Goal: Task Accomplishment & Management: Use online tool/utility

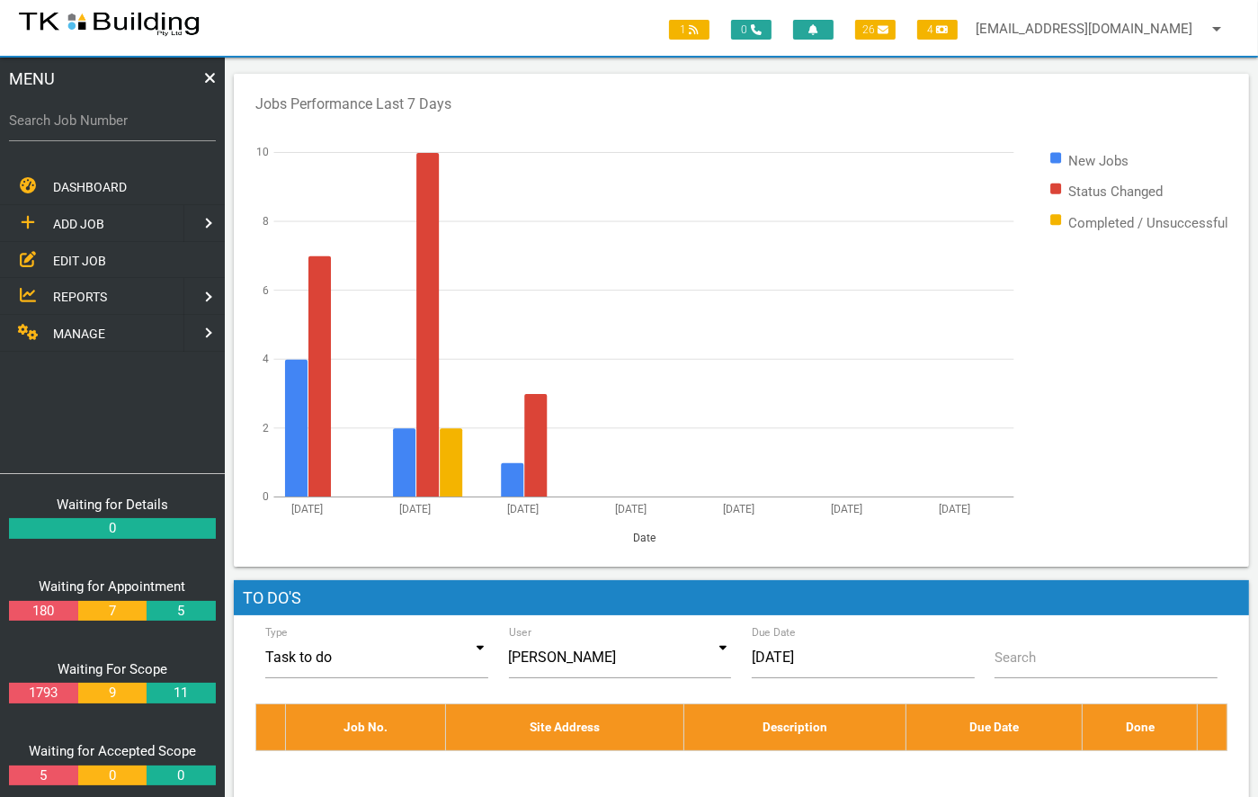
click at [84, 246] on link "EDIT JOB" at bounding box center [112, 260] width 232 height 37
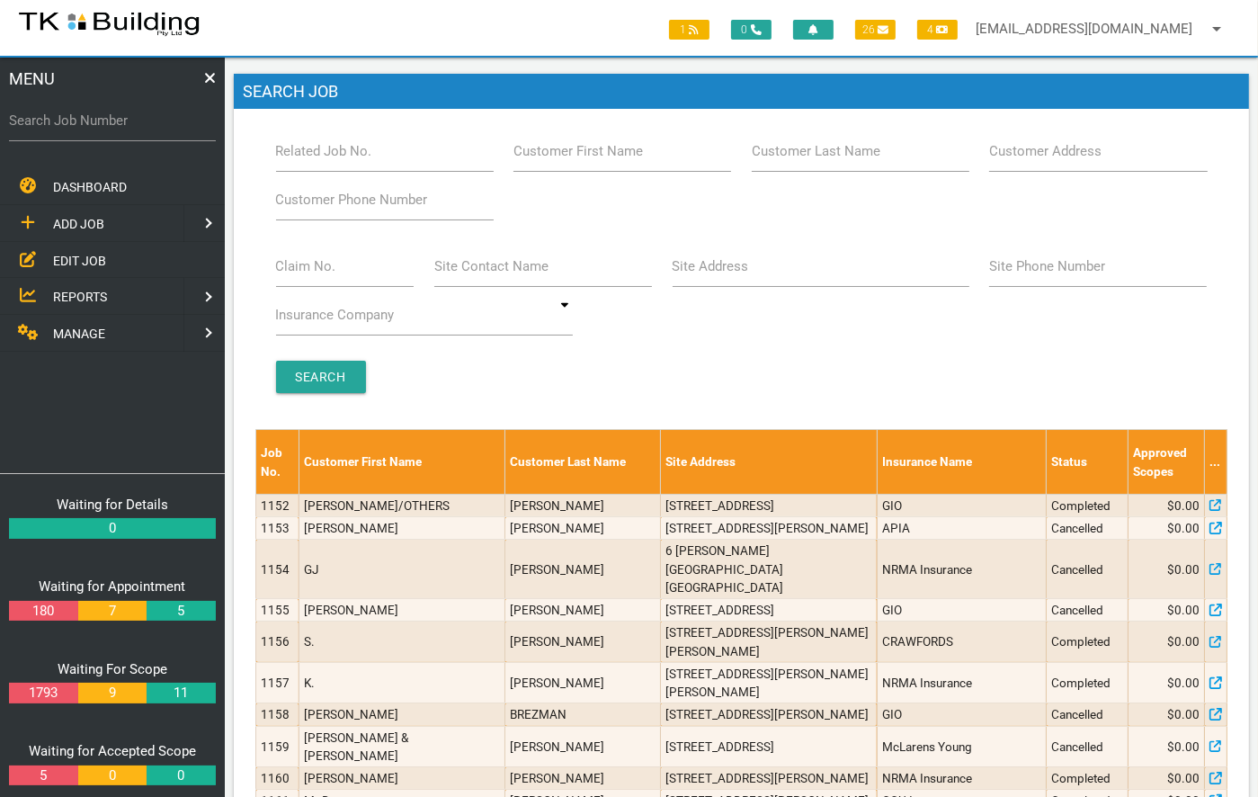
click at [361, 151] on label "Related Job No." at bounding box center [324, 151] width 96 height 21
click at [361, 151] on input "Related Job No." at bounding box center [385, 150] width 218 height 41
type input "28140"
click at [327, 362] on input "Search" at bounding box center [321, 377] width 90 height 32
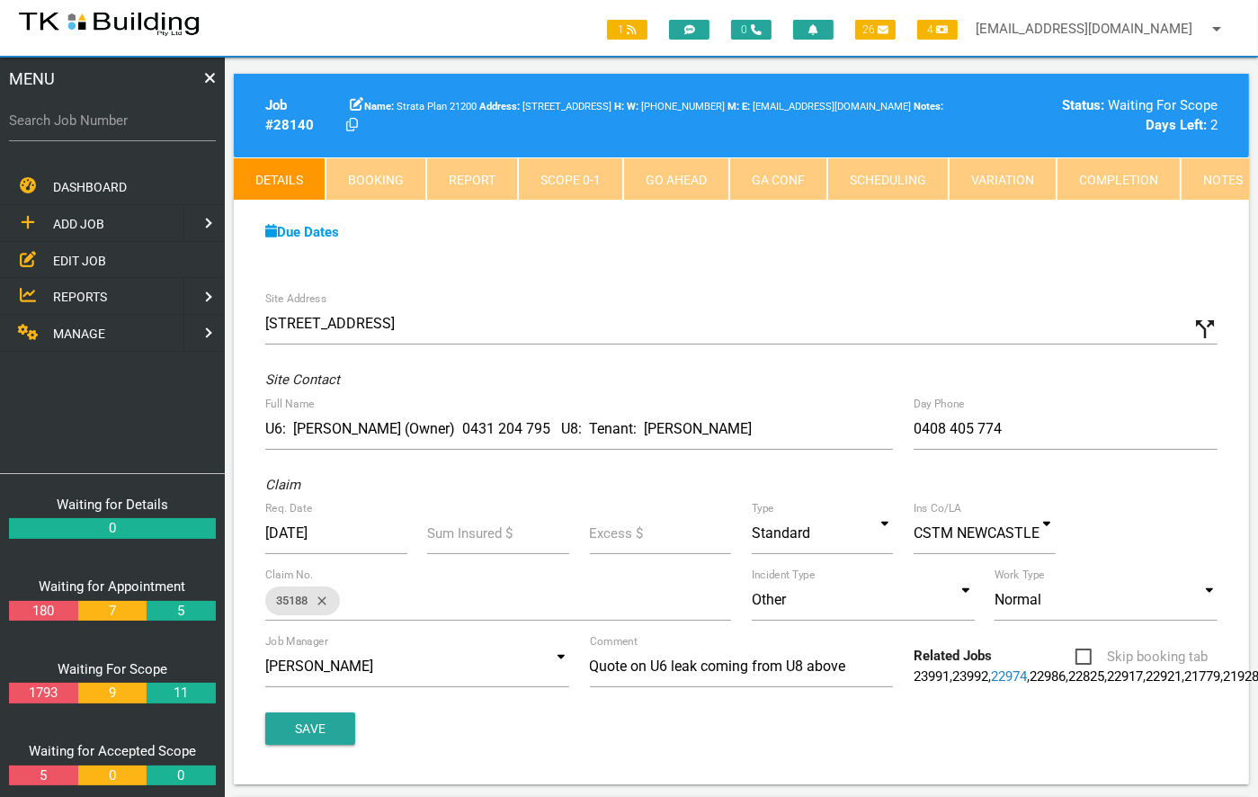
click at [1192, 175] on link "Notes" at bounding box center [1223, 178] width 85 height 43
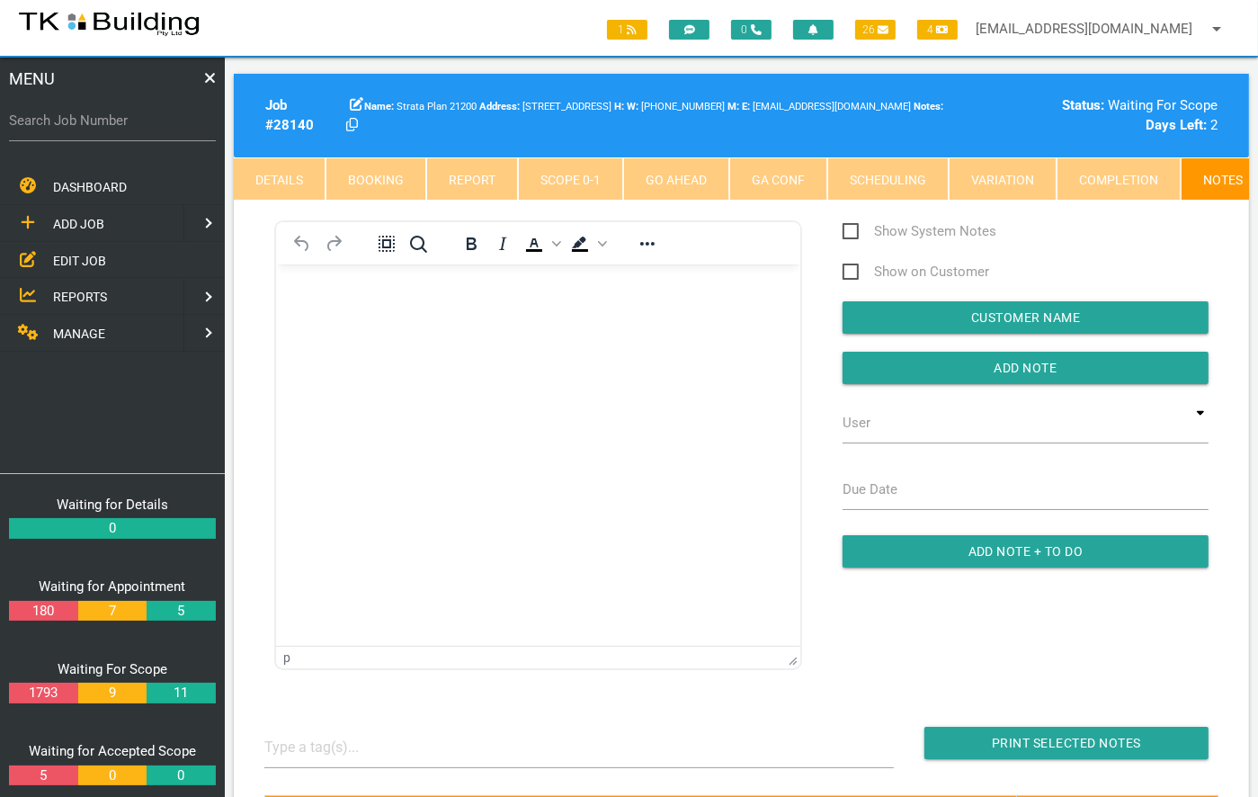
click at [389, 299] on p "Rich Text Area. Press ALT-0 for help." at bounding box center [537, 293] width 479 height 14
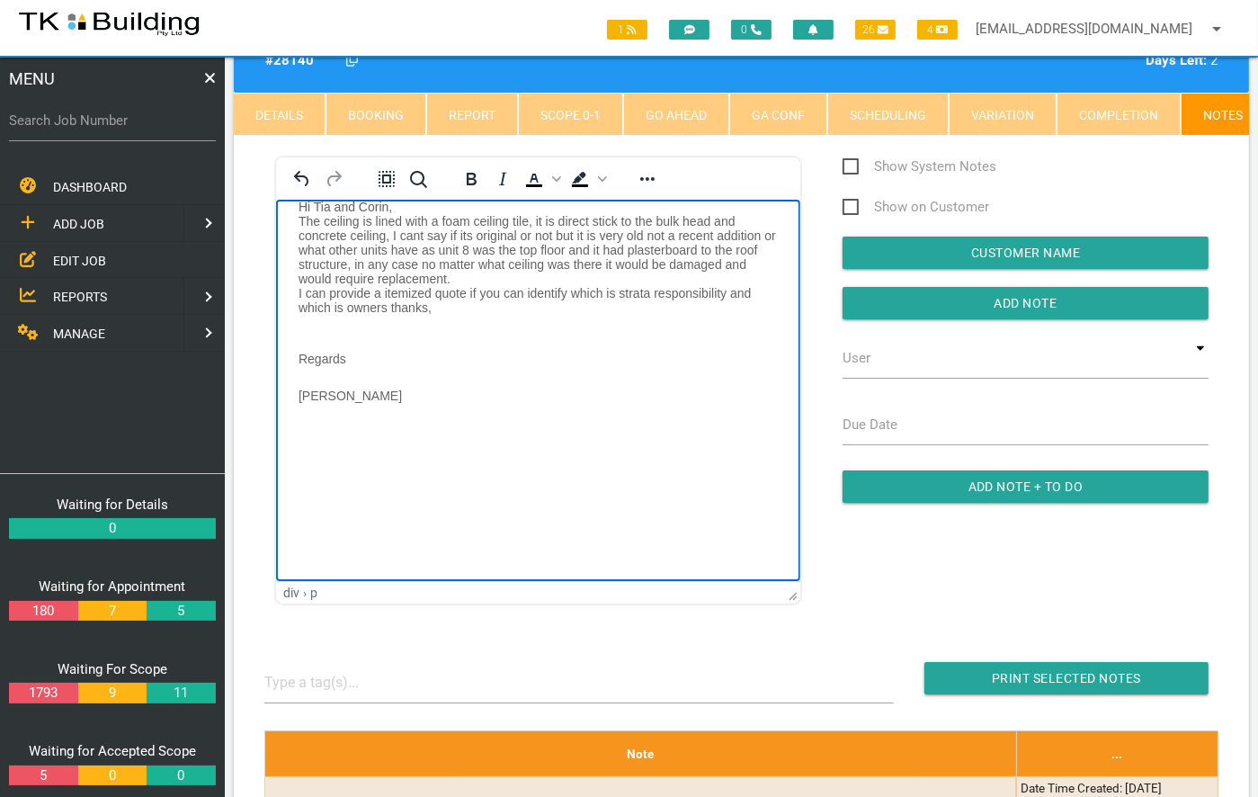
scroll to position [67, 0]
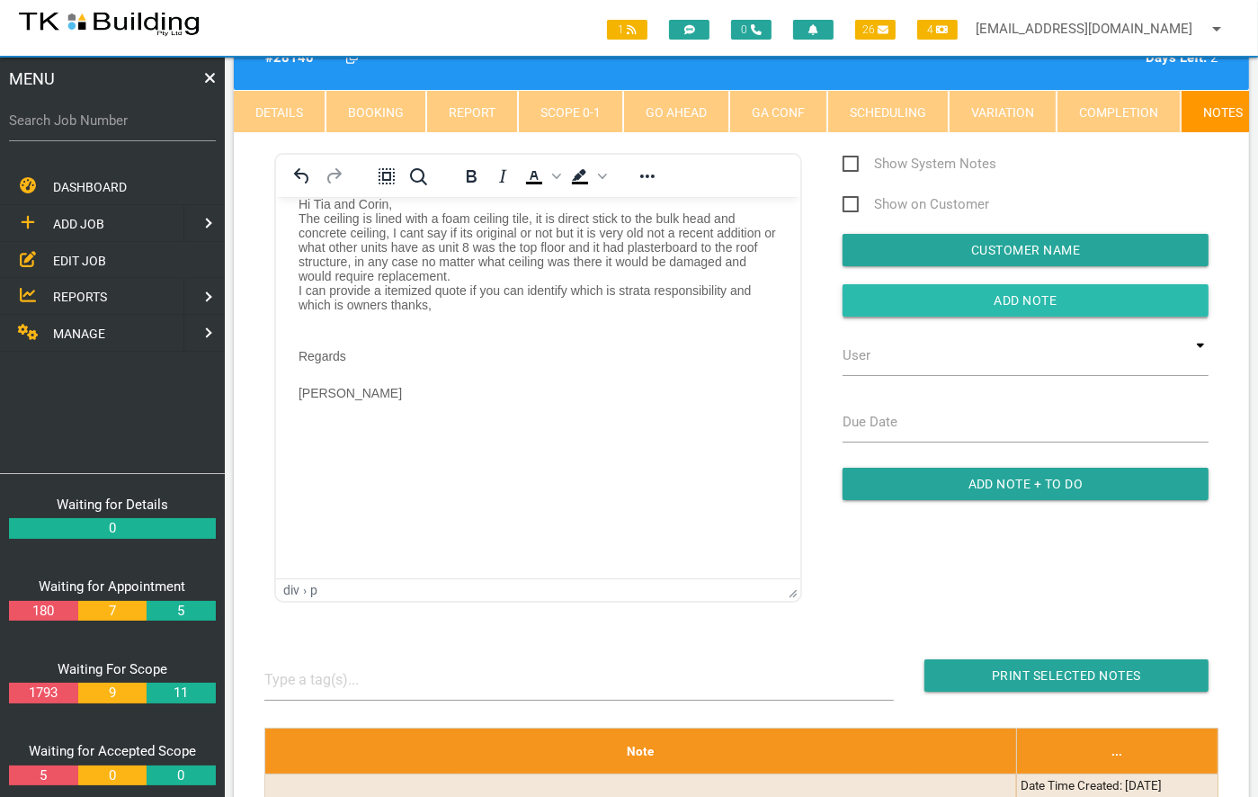
click at [1042, 308] on input "button" at bounding box center [1026, 300] width 366 height 32
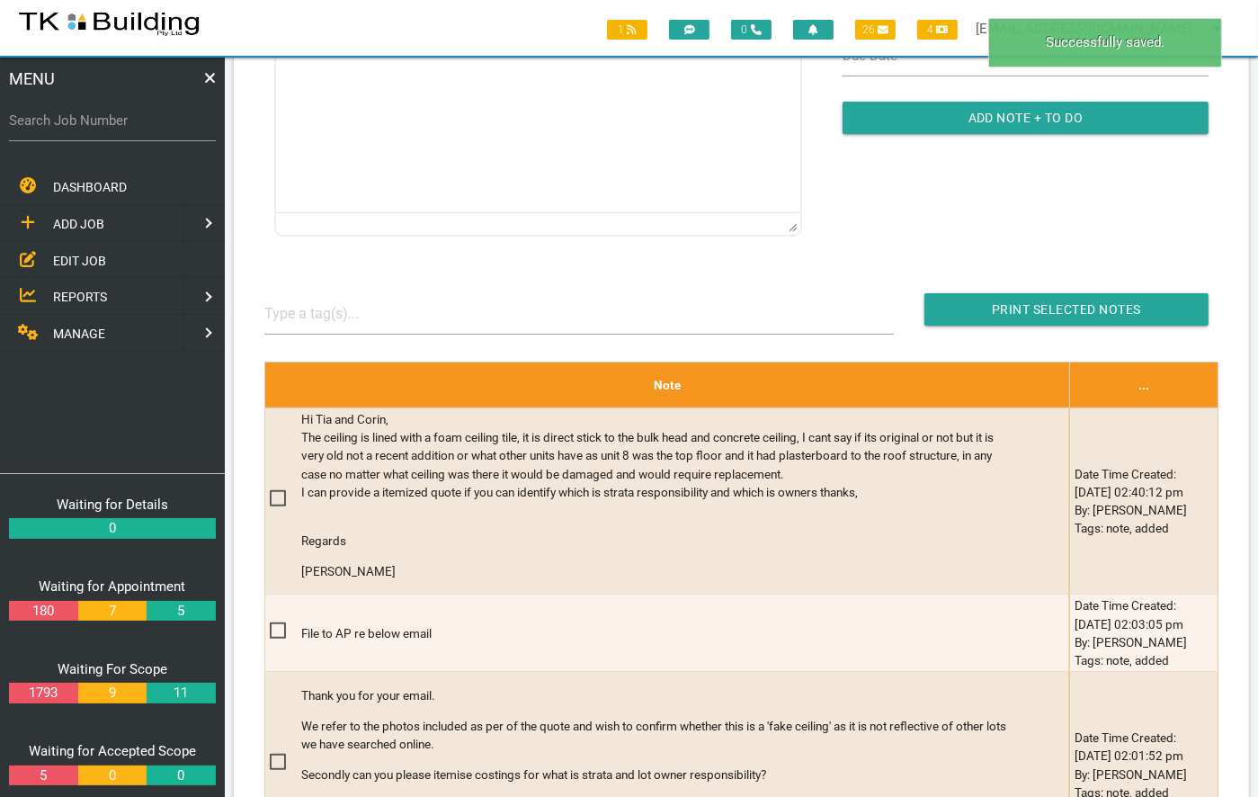
scroll to position [434, 0]
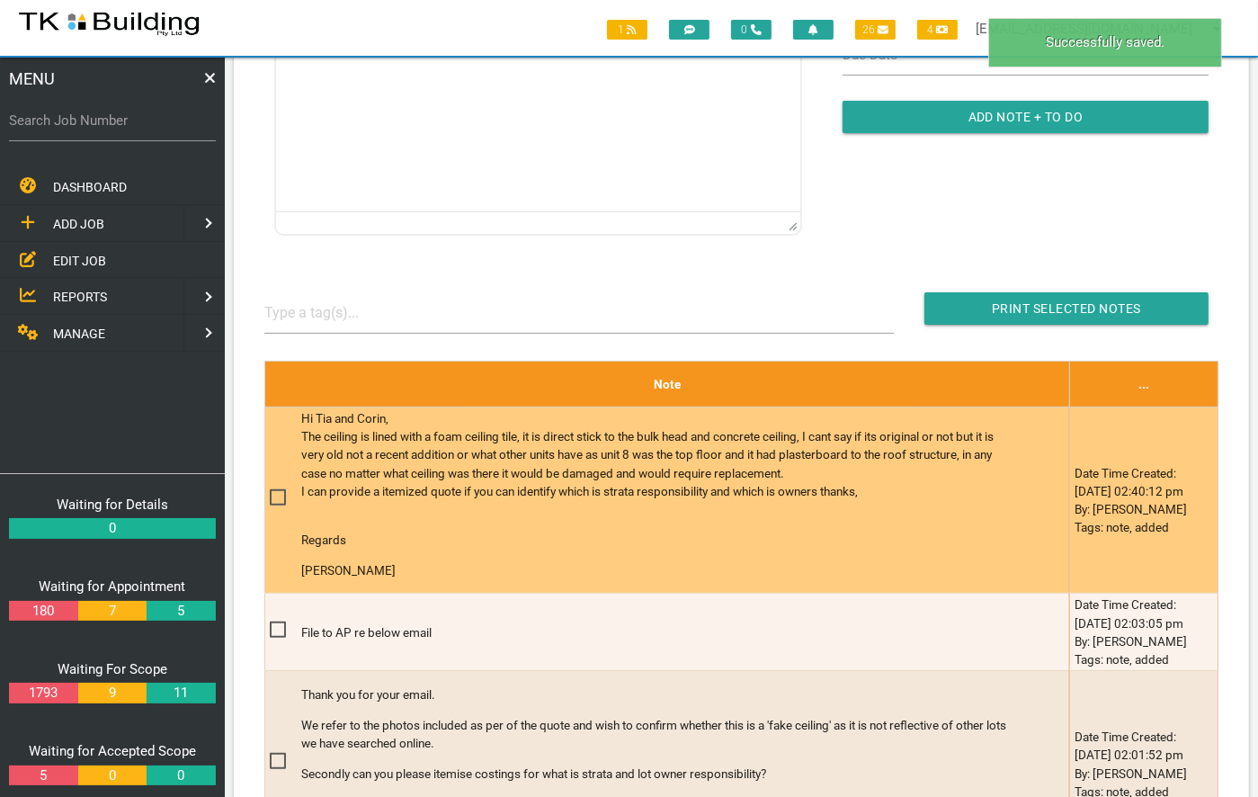
click at [273, 506] on span at bounding box center [285, 498] width 31 height 22
click at [273, 498] on input "checkbox" at bounding box center [276, 493] width 12 height 12
checkbox input "true"
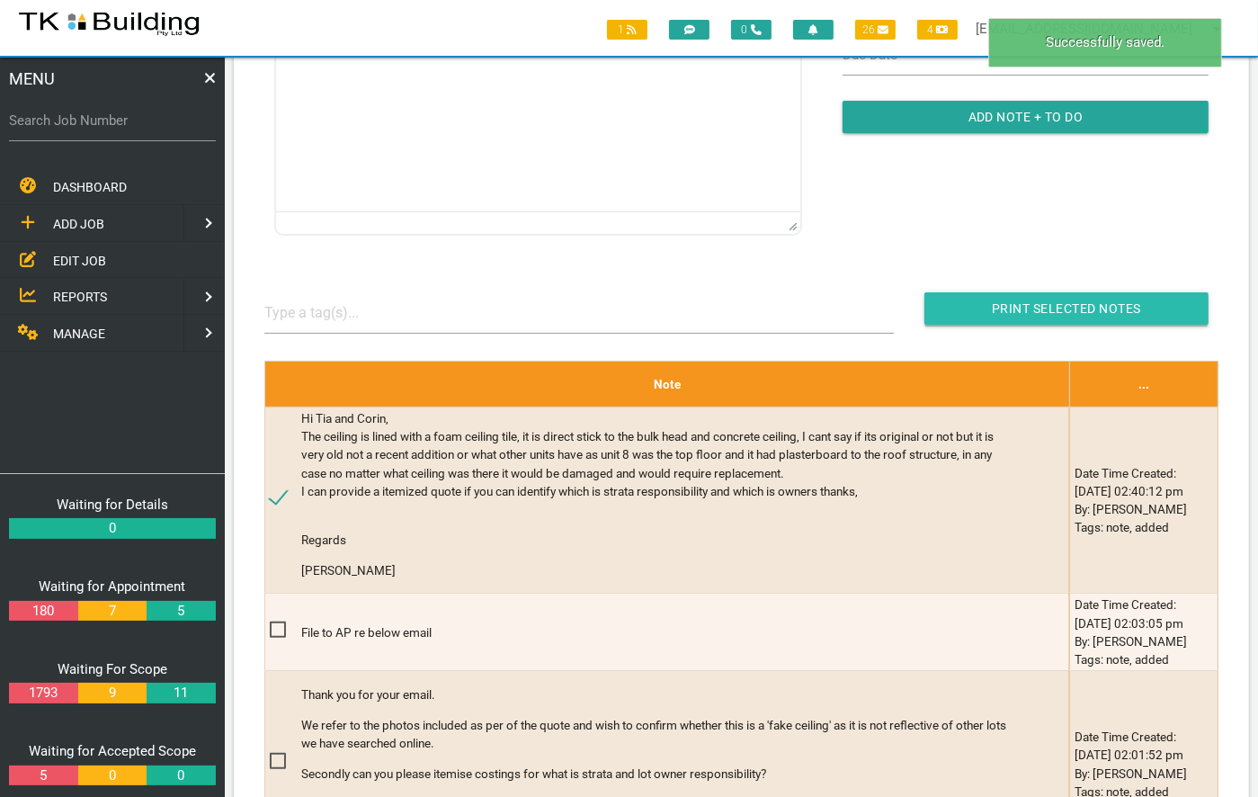
click at [1083, 317] on input "Print Selected Notes" at bounding box center [1067, 308] width 284 height 32
